Goal: Task Accomplishment & Management: Manage account settings

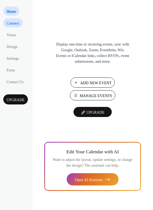
click at [13, 24] on span "Connect" at bounding box center [13, 23] width 13 height 6
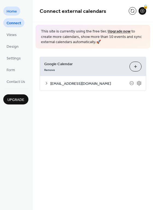
click at [14, 11] on span "Home" at bounding box center [12, 12] width 10 height 6
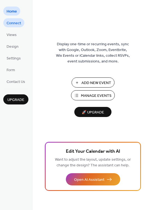
click at [16, 25] on span "Connect" at bounding box center [14, 23] width 14 height 6
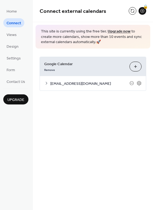
click at [68, 84] on span "[EMAIL_ADDRESS][DOMAIN_NAME]" at bounding box center [89, 84] width 79 height 6
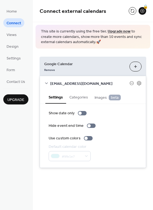
click at [75, 82] on span "[EMAIL_ADDRESS][DOMAIN_NAME]" at bounding box center [89, 84] width 79 height 6
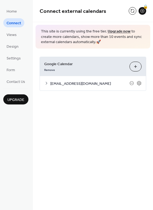
click at [75, 82] on span "[EMAIL_ADDRESS][DOMAIN_NAME]" at bounding box center [89, 84] width 79 height 6
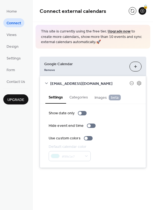
click at [82, 97] on button "Categories" at bounding box center [78, 97] width 25 height 13
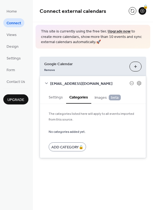
click at [100, 97] on span "Images beta" at bounding box center [107, 98] width 26 height 6
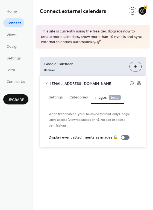
click at [59, 96] on button "Settings" at bounding box center [55, 97] width 21 height 13
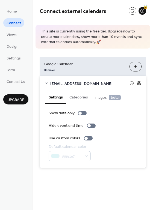
click at [138, 84] on icon at bounding box center [138, 83] width 5 height 5
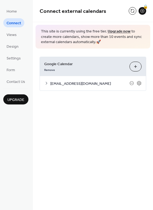
click at [49, 83] on div "[EMAIL_ADDRESS][DOMAIN_NAME]" at bounding box center [93, 83] width 106 height 14
click at [46, 82] on icon at bounding box center [46, 83] width 4 height 4
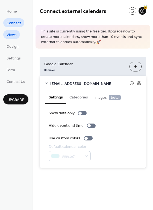
click at [14, 36] on span "Views" at bounding box center [12, 35] width 10 height 6
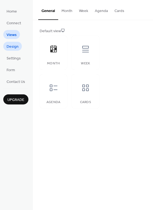
click at [11, 47] on span "Design" at bounding box center [13, 47] width 12 height 6
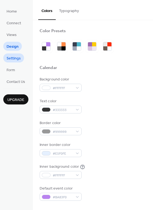
click at [11, 58] on span "Settings" at bounding box center [14, 59] width 14 height 6
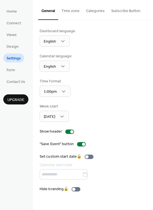
click at [127, 71] on div "Calendar language English" at bounding box center [93, 62] width 106 height 18
click at [10, 69] on span "Form" at bounding box center [11, 70] width 8 height 6
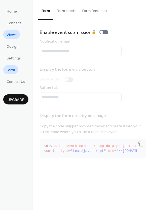
click at [13, 35] on span "Views" at bounding box center [12, 35] width 10 height 6
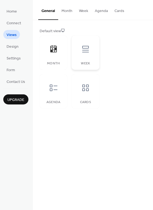
click at [85, 51] on icon at bounding box center [85, 49] width 9 height 9
click at [56, 51] on icon at bounding box center [53, 49] width 9 height 9
click at [14, 46] on span "Design" at bounding box center [13, 47] width 12 height 6
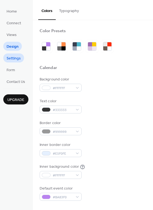
click at [10, 58] on span "Settings" at bounding box center [14, 59] width 14 height 6
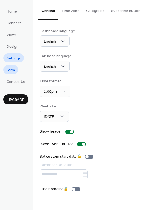
click at [11, 70] on span "Form" at bounding box center [11, 70] width 8 height 6
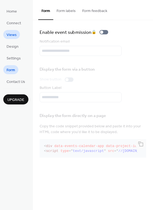
click at [13, 35] on span "Views" at bounding box center [12, 35] width 10 height 6
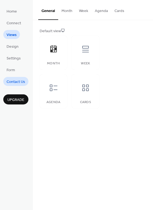
click at [14, 82] on span "Contact Us" at bounding box center [16, 82] width 19 height 6
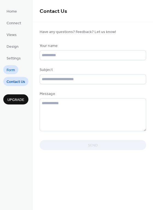
click at [14, 70] on span "Form" at bounding box center [11, 70] width 8 height 6
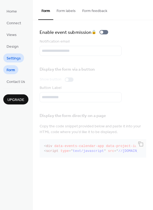
click at [13, 60] on span "Settings" at bounding box center [14, 59] width 14 height 6
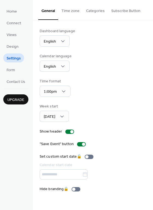
click at [14, 41] on ul "Home Connect Views Design Settings Form Contact Us" at bounding box center [15, 46] width 25 height 79
click at [13, 46] on span "Design" at bounding box center [13, 47] width 12 height 6
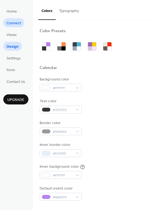
click at [17, 22] on span "Connect" at bounding box center [14, 23] width 14 height 6
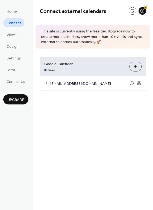
click at [93, 64] on span "Google Calendar" at bounding box center [84, 64] width 81 height 6
click at [135, 66] on button "Choose Calendars" at bounding box center [135, 67] width 12 height 10
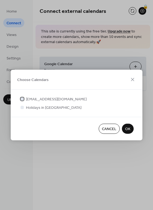
click at [51, 101] on span "[EMAIL_ADDRESS][DOMAIN_NAME]" at bounding box center [56, 100] width 61 height 6
click at [56, 100] on span "[EMAIL_ADDRESS][DOMAIN_NAME]" at bounding box center [56, 100] width 61 height 6
click at [131, 128] on button "OK" at bounding box center [128, 129] width 12 height 10
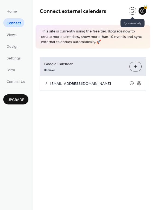
click at [133, 11] on button at bounding box center [133, 11] width 8 height 8
